Goal: Task Accomplishment & Management: Use online tool/utility

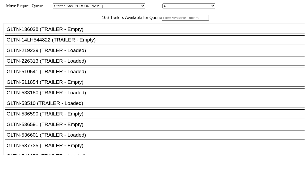
click at [162, 21] on input "text" at bounding box center [185, 18] width 47 height 6
paste input "XPOU414871"
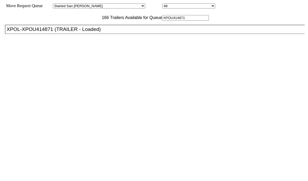
type input "XPOU414871"
click at [92, 32] on div "XPOL-XPOU414871 (TRAILER - Loaded)" at bounding box center [157, 29] width 301 height 6
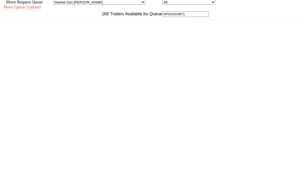
scroll to position [5, 0]
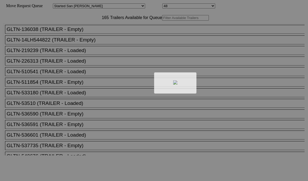
click at [85, 32] on div at bounding box center [154, 90] width 308 height 181
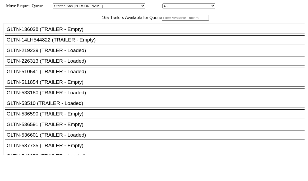
drag, startPoint x: 99, startPoint y: 34, endPoint x: 85, endPoint y: 31, distance: 14.0
click at [162, 21] on input "text" at bounding box center [185, 18] width 47 height 6
paste input "M47090"
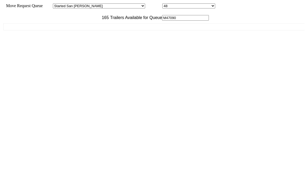
click at [162, 21] on input "M47090" at bounding box center [185, 18] width 47 height 6
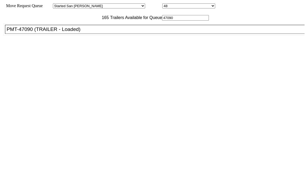
type input "47090"
click at [69, 32] on div "PMT-47090 (TRAILER - Loaded)" at bounding box center [157, 29] width 301 height 6
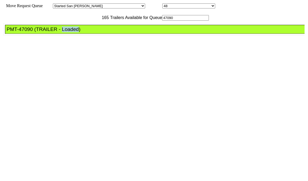
click at [69, 32] on div "PMT-47090 (TRAILER - Loaded)" at bounding box center [157, 29] width 301 height 6
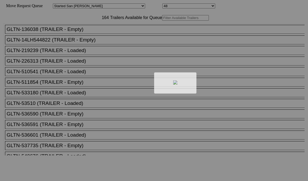
click at [87, 31] on div at bounding box center [154, 90] width 308 height 181
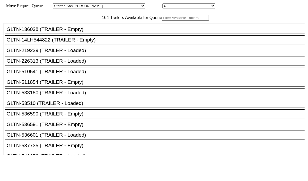
click at [162, 21] on input "text" at bounding box center [185, 18] width 47 height 6
paste input "JBHU298715"
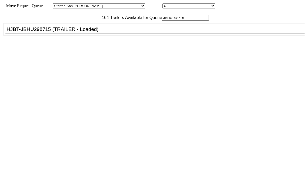
type input "JBHU298715"
click at [81, 32] on div "HJBT-JBHU298715 (TRAILER - Loaded)" at bounding box center [157, 29] width 301 height 6
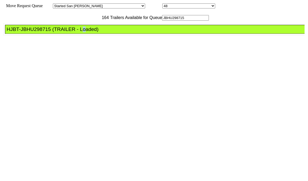
click at [81, 32] on div "HJBT-JBHU298715 (TRAILER - Loaded)" at bounding box center [157, 29] width 301 height 6
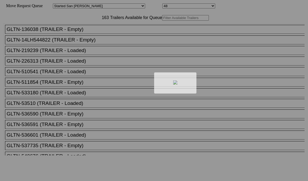
click at [73, 25] on div at bounding box center [154, 90] width 308 height 181
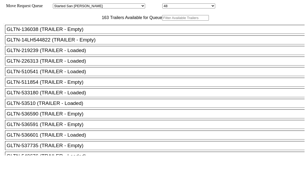
click at [162, 21] on input "text" at bounding box center [185, 18] width 47 height 6
paste input "HGIU502651"
type input "HGIU502651"
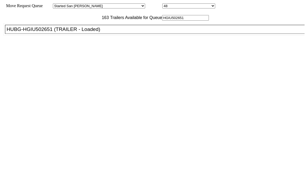
click at [84, 32] on div "HUBG-HGIU502651 (TRAILER - Loaded)" at bounding box center [157, 29] width 301 height 6
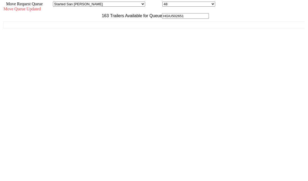
scroll to position [5, 0]
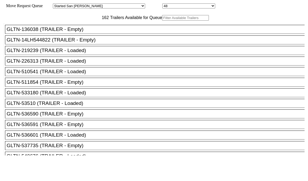
click at [162, 21] on input "text" at bounding box center [185, 18] width 47 height 6
paste input "170392"
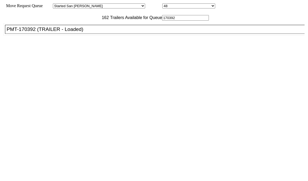
type input "170392"
click at [94, 32] on div "PMT-170392 (TRAILER - Loaded)" at bounding box center [157, 29] width 301 height 6
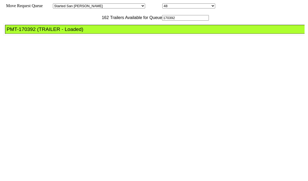
click at [94, 32] on div "PMT-170392 (TRAILER - Loaded)" at bounding box center [157, 29] width 301 height 6
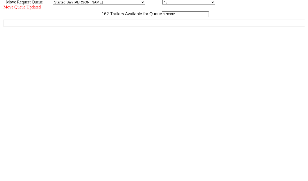
scroll to position [5, 0]
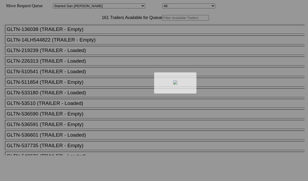
click at [83, 30] on div at bounding box center [154, 90] width 308 height 181
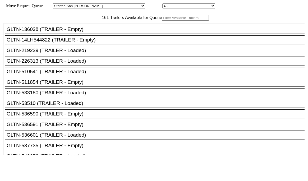
click at [162, 21] on input "text" at bounding box center [185, 18] width 47 height 6
paste input "XPOU413054"
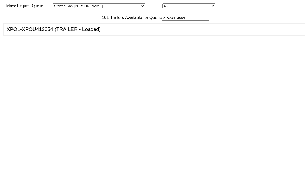
type input "XPOU413054"
click at [90, 34] on li "XPOL-XPOU413054 (TRAILER - Loaded)" at bounding box center [157, 29] width 305 height 9
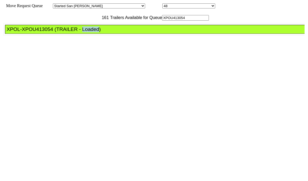
click at [90, 34] on li "XPOL-XPOU413054 (TRAILER - Loaded)" at bounding box center [157, 29] width 305 height 9
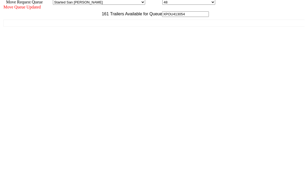
scroll to position [5, 0]
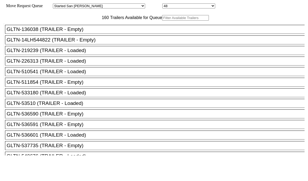
click at [162, 21] on input "text" at bounding box center [185, 18] width 47 height 6
paste input "XPOU413430"
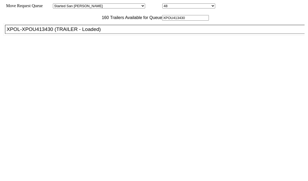
type input "XPOU413430"
click at [89, 34] on li "XPOL-XPOU413430 (TRAILER - Loaded)" at bounding box center [157, 29] width 305 height 9
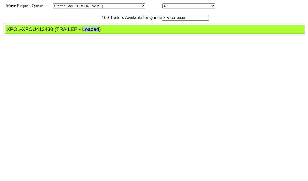
click at [89, 34] on li "XPOL-XPOU413430 (TRAILER - Loaded)" at bounding box center [157, 29] width 305 height 9
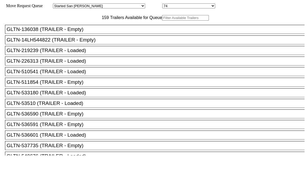
click at [162, 21] on input "text" at bounding box center [185, 18] width 47 height 6
paste input "LH215060"
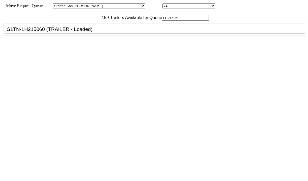
type input "LH215060"
click at [88, 32] on div "GLTN-LH215060 (TRAILER - Loaded)" at bounding box center [157, 29] width 301 height 6
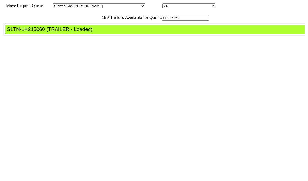
click at [88, 32] on div "GLTN-LH215060 (TRAILER - Loaded)" at bounding box center [157, 29] width 301 height 6
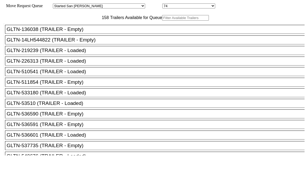
click at [162, 21] on input "text" at bounding box center [185, 18] width 47 height 6
paste input "166013"
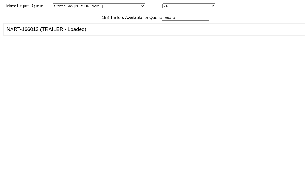
type input "166013"
click at [81, 32] on div "NART-166013 (TRAILER - Loaded)" at bounding box center [157, 29] width 301 height 6
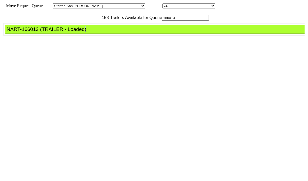
click at [81, 32] on div "NART-166013 (TRAILER - Loaded)" at bounding box center [157, 29] width 301 height 6
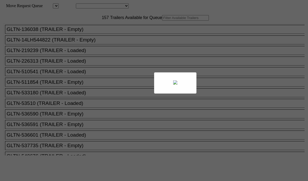
drag, startPoint x: 0, startPoint y: 0, endPoint x: 98, endPoint y: 29, distance: 102.2
click at [98, 29] on div at bounding box center [154, 90] width 308 height 181
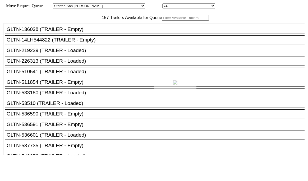
click at [98, 29] on div at bounding box center [154, 90] width 308 height 181
click at [162, 21] on input "text" at bounding box center [185, 18] width 47 height 6
paste input "161702"
type input "161702"
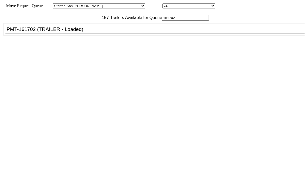
click at [84, 32] on div "PMT-161702 (TRAILER - Loaded)" at bounding box center [157, 29] width 301 height 6
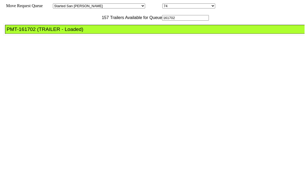
click at [99, 32] on div "PMT-161702 (TRAILER - Loaded)" at bounding box center [157, 29] width 301 height 6
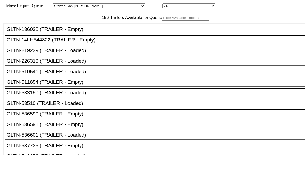
click at [162, 21] on input "text" at bounding box center [185, 18] width 47 height 6
paste input "JBHU258642"
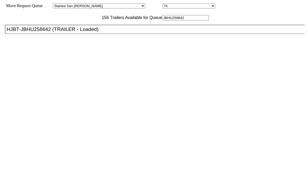
type input "JBHU258642"
click at [75, 34] on li "HJBT-JBHU258642 (TRAILER - Loaded)" at bounding box center [157, 29] width 305 height 9
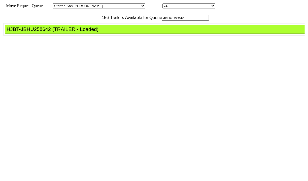
click at [78, 32] on div "HJBT-JBHU258642 (TRAILER - Loaded)" at bounding box center [157, 29] width 301 height 6
drag, startPoint x: 78, startPoint y: 42, endPoint x: 80, endPoint y: 42, distance: 2.7
click at [78, 32] on div "HJBT-JBHU258642 (TRAILER - Loaded)" at bounding box center [157, 29] width 301 height 6
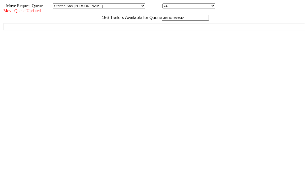
scroll to position [5, 0]
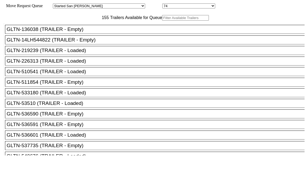
click at [162, 21] on input "text" at bounding box center [185, 18] width 47 height 6
paste input "TA214084"
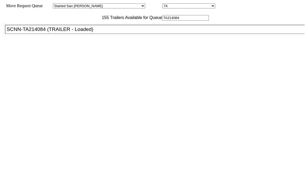
type input "TA214084"
click at [85, 36] on div "GLTN-136038 (TRAILER - Empty) GLTN-14LH544822 (TRAILER - Empty) GLTN-219239 (TR…" at bounding box center [153, 88] width 301 height 135
drag, startPoint x: 85, startPoint y: 36, endPoint x: 94, endPoint y: 43, distance: 11.5
click at [94, 32] on div "SCNN-TA214084 (TRAILER - Loaded)" at bounding box center [157, 29] width 301 height 6
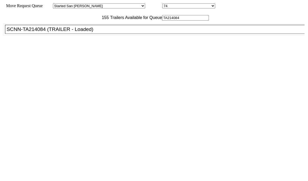
click at [94, 32] on div "SCNN-TA214084 (TRAILER - Loaded)" at bounding box center [157, 29] width 301 height 6
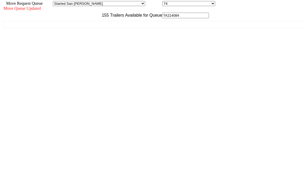
scroll to position [5, 0]
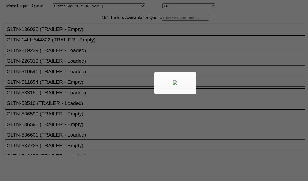
click at [118, 32] on body "Move Request Queue Area Started [GEOGRAPHIC_DATA][PERSON_NAME][PERSON_NAME] [GE…" at bounding box center [154, 89] width 304 height 174
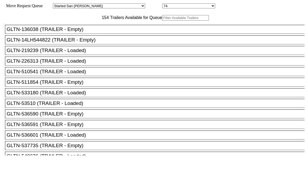
drag, startPoint x: 118, startPoint y: 33, endPoint x: 107, endPoint y: 29, distance: 11.6
click at [162, 21] on input "text" at bounding box center [185, 18] width 47 height 6
paste input "161531"
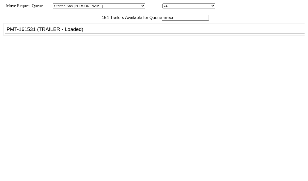
type input "161531"
click at [95, 32] on div "PMT-161531 (TRAILER - Loaded)" at bounding box center [157, 29] width 301 height 6
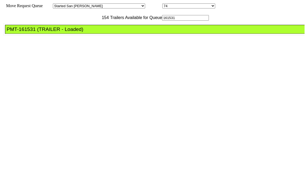
click at [95, 32] on div "PMT-161531 (TRAILER - Loaded)" at bounding box center [157, 29] width 301 height 6
click at [114, 32] on div "PMT-161531 (TRAILER - Loaded)" at bounding box center [157, 29] width 301 height 6
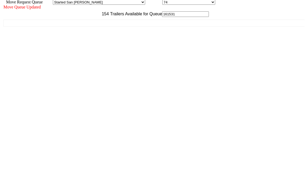
scroll to position [5, 0]
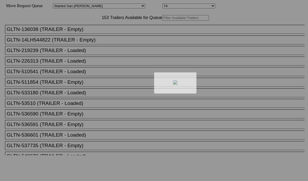
click at [77, 25] on div at bounding box center [154, 90] width 308 height 181
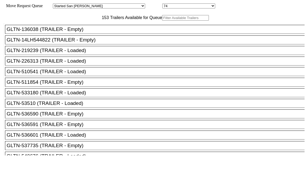
click at [162, 21] on input "text" at bounding box center [185, 18] width 47 height 6
paste input "M44111"
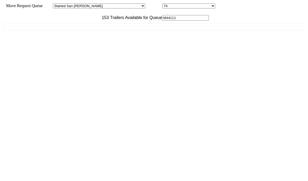
click at [162, 21] on input "M44111" at bounding box center [185, 18] width 47 height 6
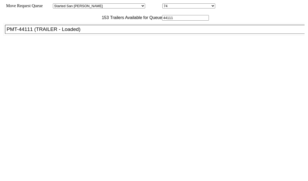
type input "44111"
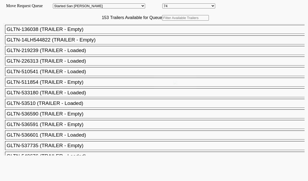
click at [85, 30] on body "Move Request Queue Area Started [GEOGRAPHIC_DATA][PERSON_NAME][PERSON_NAME] [GE…" at bounding box center [154, 89] width 304 height 174
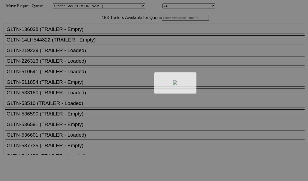
click at [86, 28] on div at bounding box center [154, 90] width 308 height 181
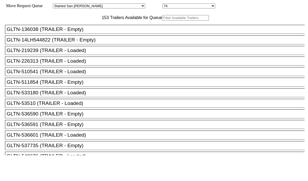
click at [162, 21] on input "text" at bounding box center [185, 18] width 47 height 6
paste input "M44111"
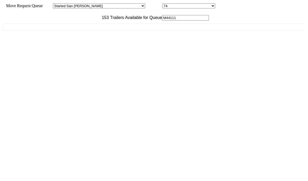
click at [162, 21] on input "M44111" at bounding box center [185, 18] width 47 height 6
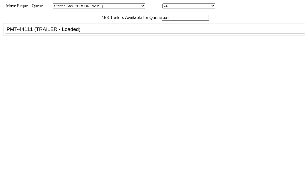
type input "44111"
click at [90, 32] on div "PMT-44111 (TRAILER - Loaded)" at bounding box center [157, 29] width 301 height 6
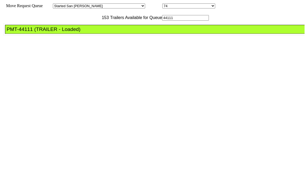
click at [90, 32] on div "PMT-44111 (TRAILER - Loaded)" at bounding box center [157, 29] width 301 height 6
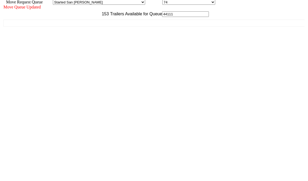
scroll to position [5, 0]
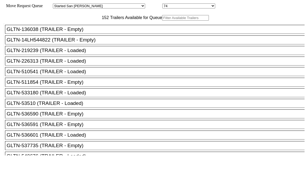
click at [162, 21] on input "text" at bounding box center [185, 18] width 47 height 6
paste input "161575"
type input "161575"
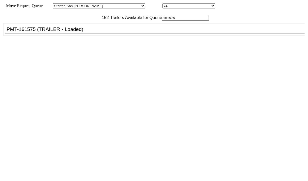
click at [90, 32] on div "PMT-161575 (TRAILER - Loaded)" at bounding box center [157, 29] width 301 height 6
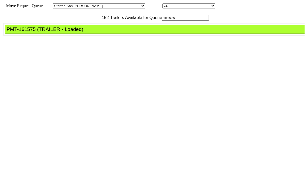
click at [90, 32] on div "PMT-161575 (TRAILER - Loaded)" at bounding box center [157, 29] width 301 height 6
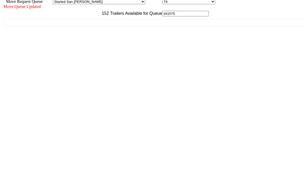
scroll to position [5, 0]
